Goal: Check status

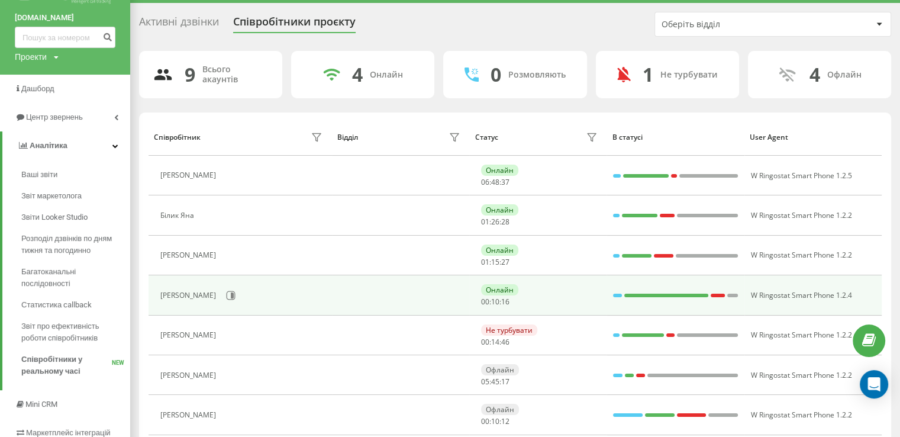
scroll to position [118, 0]
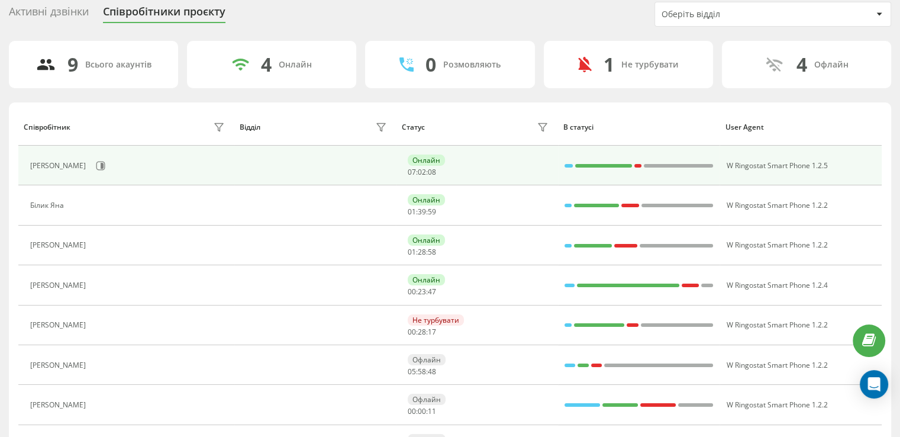
scroll to position [118, 0]
